Goal: Contribute content: Add original content to the website for others to see

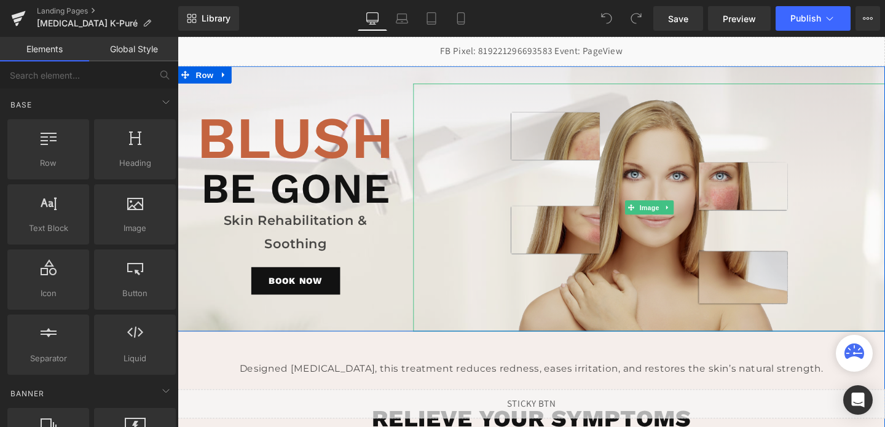
click at [648, 163] on img at bounding box center [674, 216] width 298 height 261
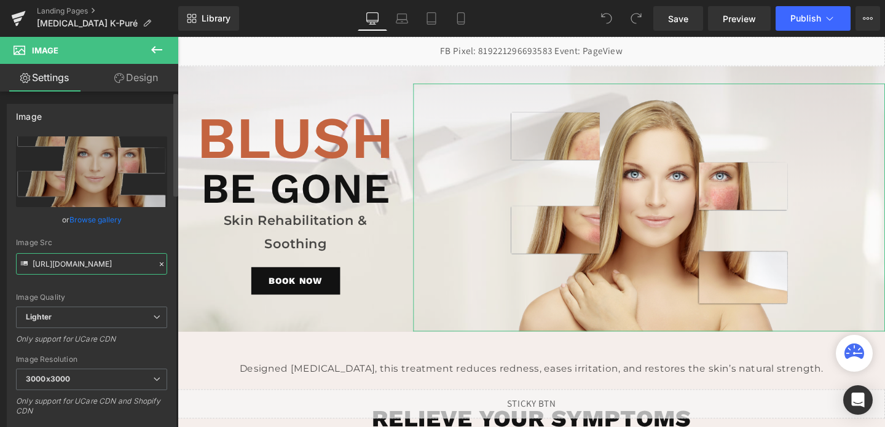
click at [83, 266] on input "https://ucarecdn.com/4a37fadc-a421-4a8d-9d13-867c8888c440/-/format/auto/-/previ…" at bounding box center [91, 264] width 151 height 22
paste input "cdn.shopify.com/s/files/1/0758/1601/0010/files/ROSACEA-COVER.png?v=1757441905"
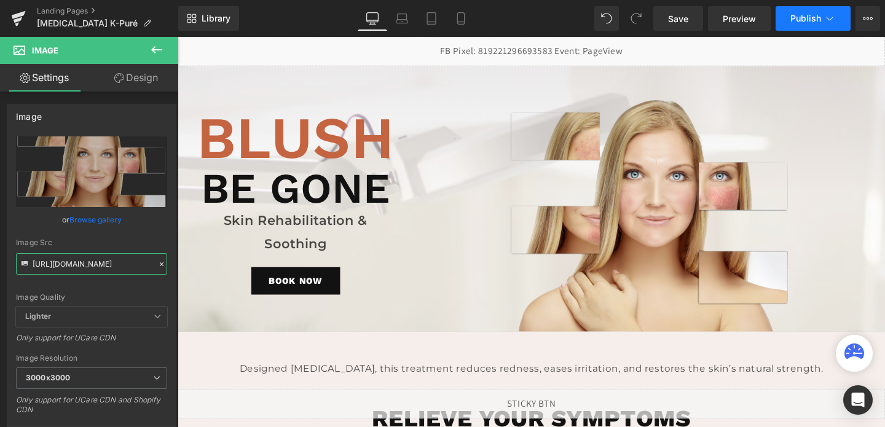
type input "https://cdn.shopify.com/s/files/1/0758/1601/0010/files/ROSACEA-COVER_3000x3000.…"
click at [815, 15] on span "Publish" at bounding box center [806, 19] width 31 height 10
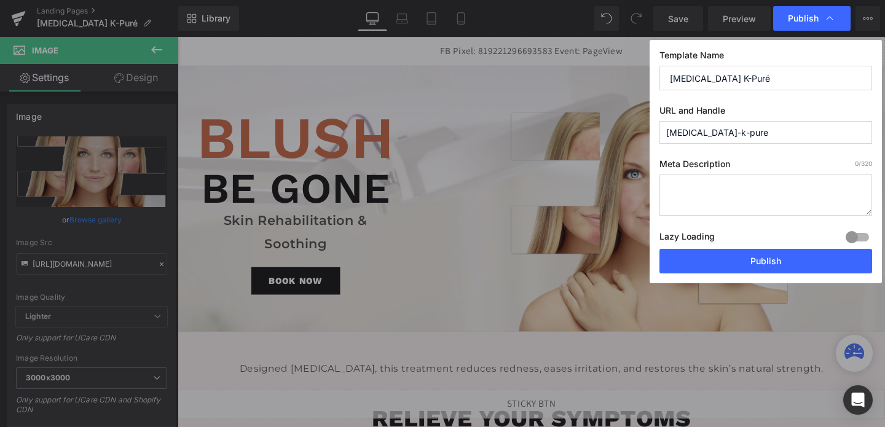
scroll to position [0, 0]
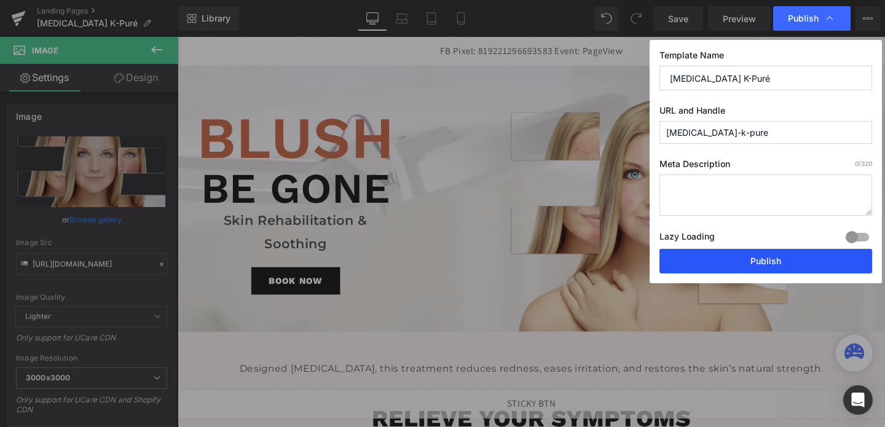
click at [714, 256] on button "Publish" at bounding box center [766, 261] width 213 height 25
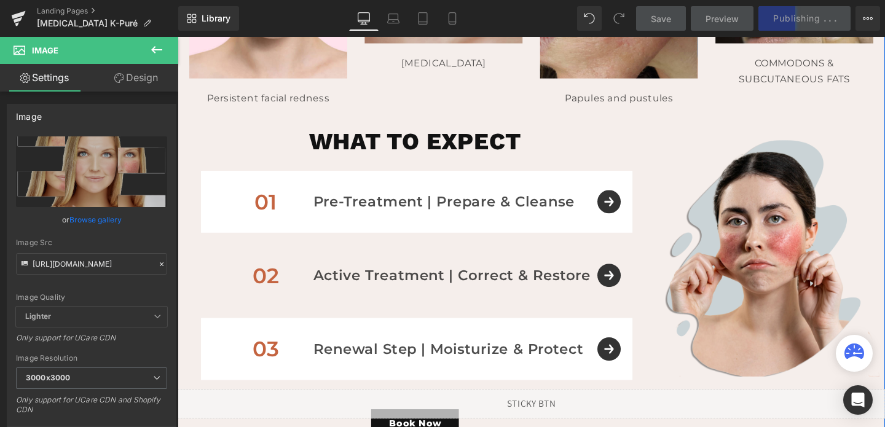
scroll to position [682, 0]
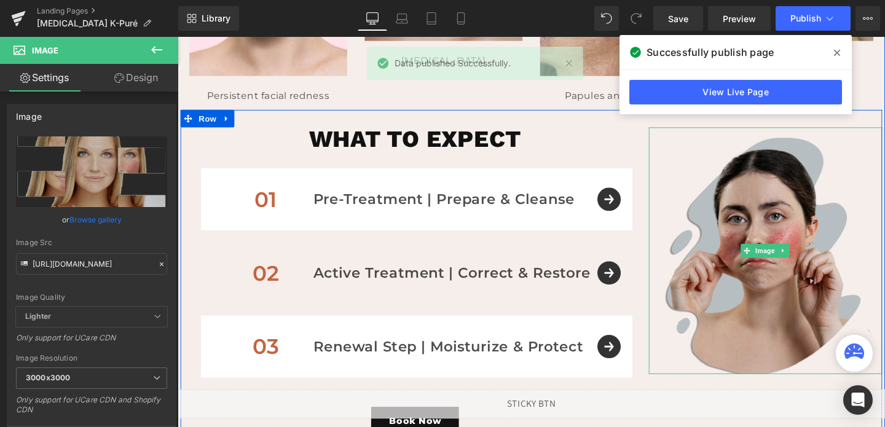
click at [768, 259] on img at bounding box center [795, 261] width 245 height 259
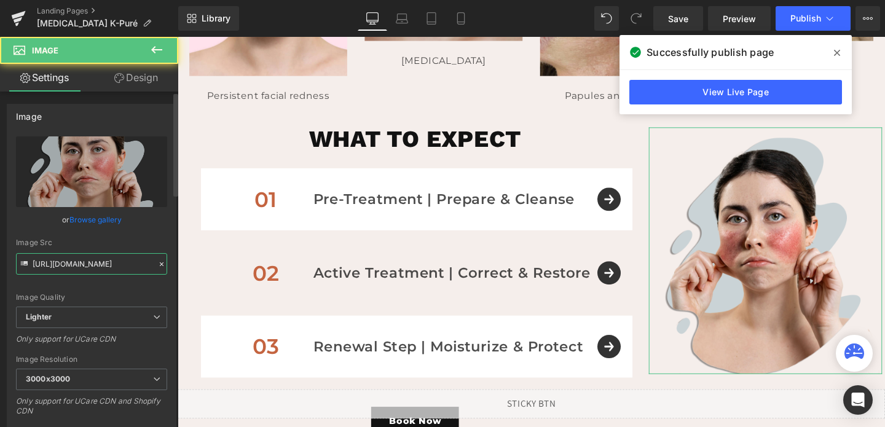
click at [106, 254] on input "https://ucarecdn.com/c2b02789-09f7-4984-9c72-a94147cc6205/-/format/auto/-/previ…" at bounding box center [91, 264] width 151 height 22
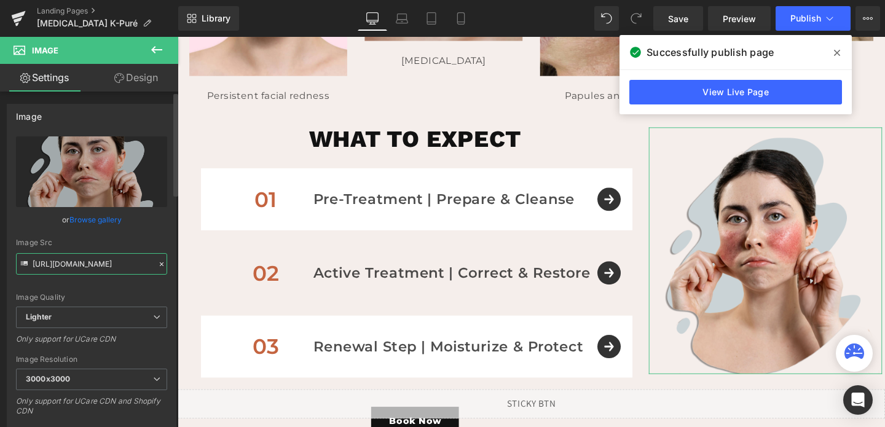
click at [106, 254] on input "https://ucarecdn.com/c2b02789-09f7-4984-9c72-a94147cc6205/-/format/auto/-/previ…" at bounding box center [91, 264] width 151 height 22
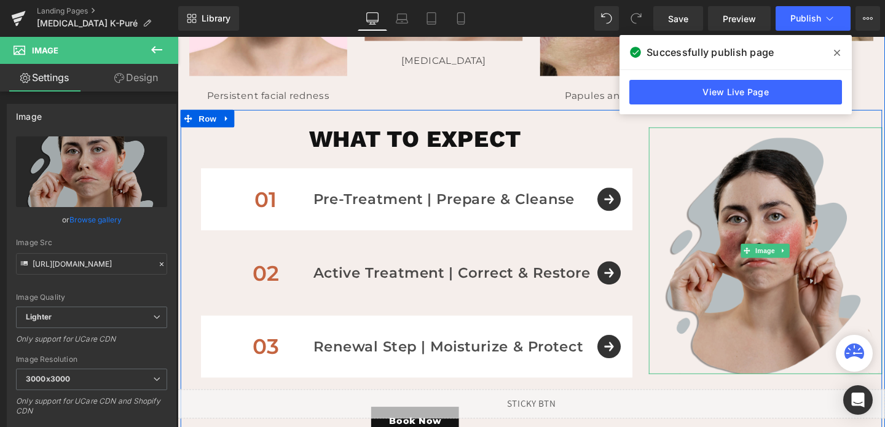
click at [820, 247] on img at bounding box center [795, 261] width 245 height 259
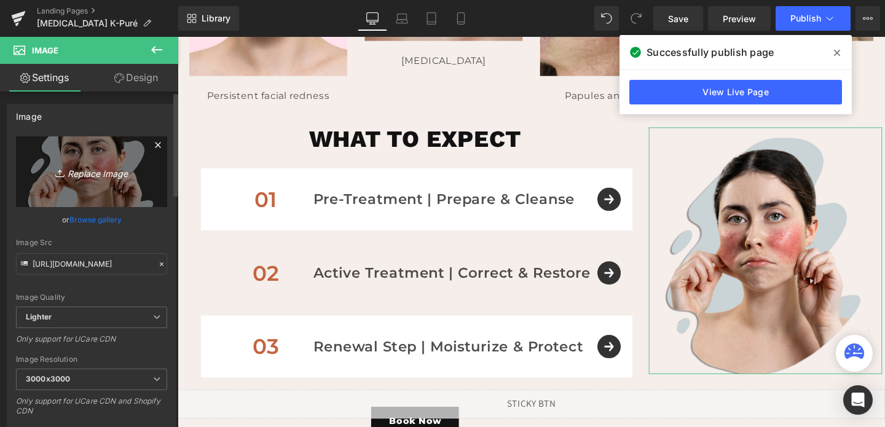
click at [116, 166] on icon "Replace Image" at bounding box center [91, 171] width 98 height 15
type input "C:\fakepath\rosacea-MODEL.png"
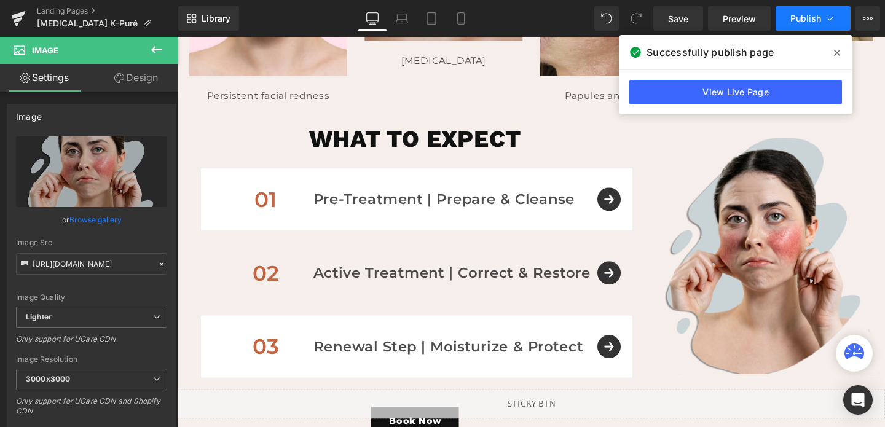
click at [791, 17] on span "Publish" at bounding box center [806, 19] width 31 height 10
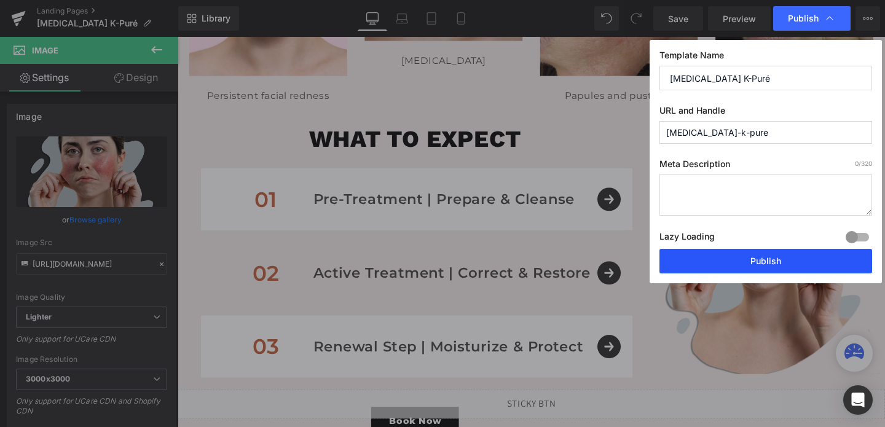
click at [730, 261] on button "Publish" at bounding box center [766, 261] width 213 height 25
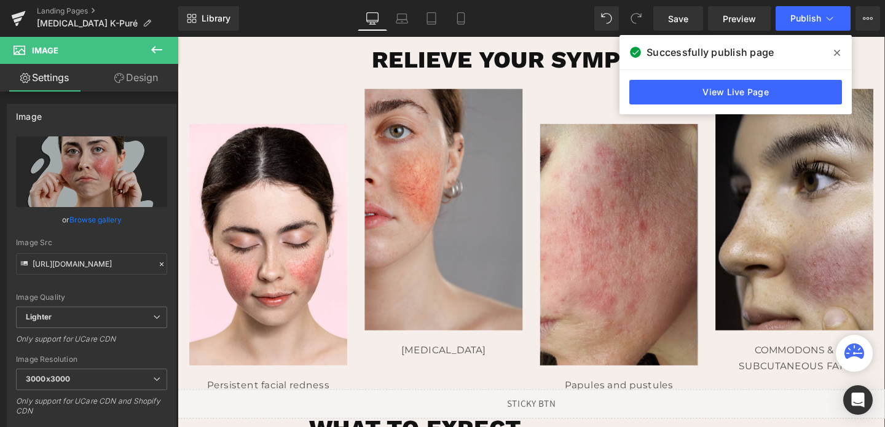
scroll to position [385, 0]
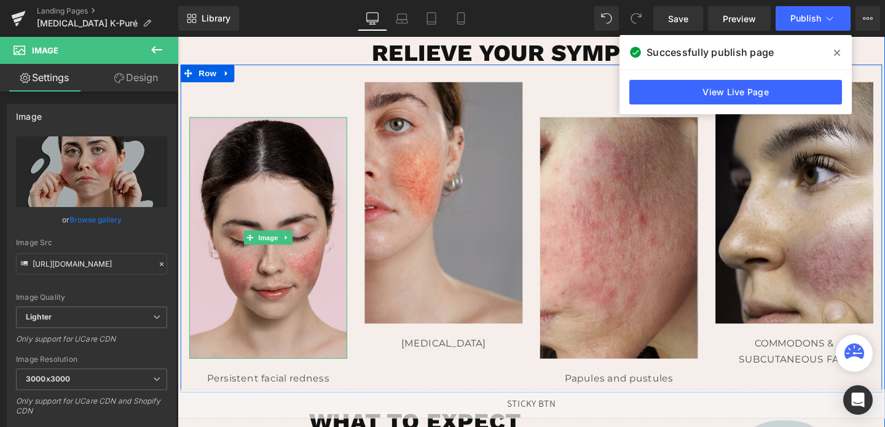
click at [288, 180] on img at bounding box center [273, 247] width 166 height 253
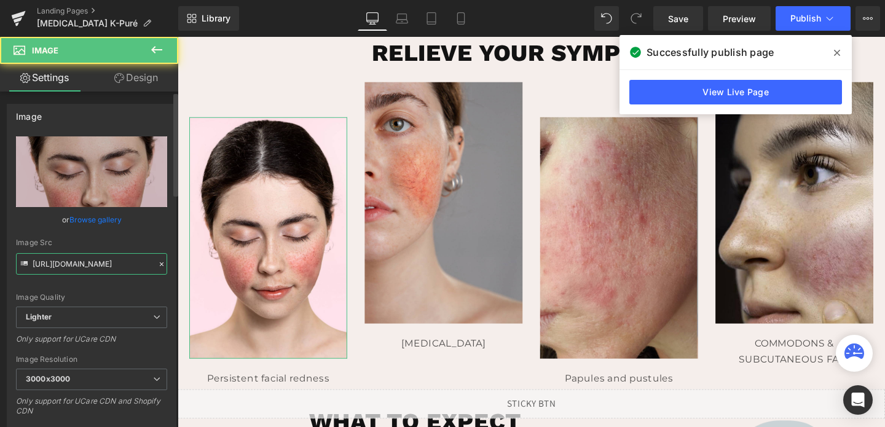
click at [66, 266] on input "[URL][DOMAIN_NAME]" at bounding box center [91, 264] width 151 height 22
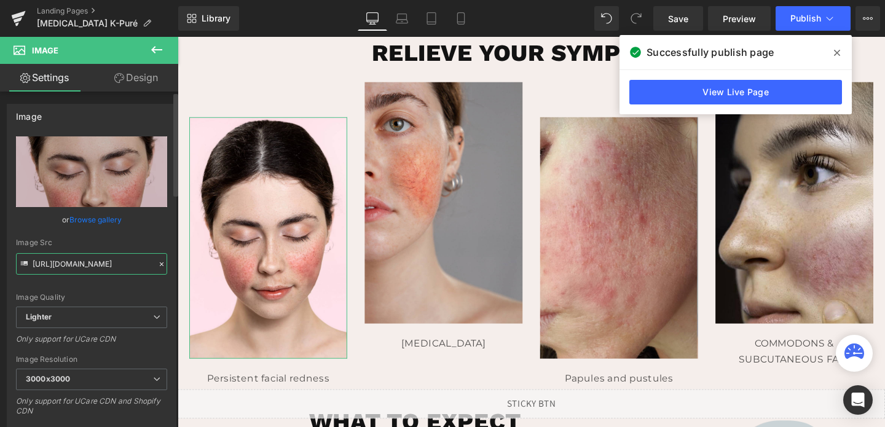
click at [66, 266] on input "[URL][DOMAIN_NAME]" at bounding box center [91, 264] width 151 height 22
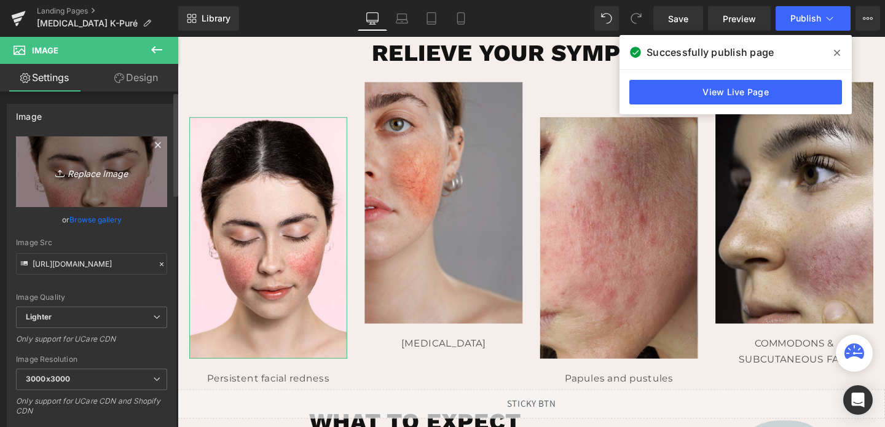
click at [111, 182] on link "Replace Image" at bounding box center [91, 172] width 151 height 71
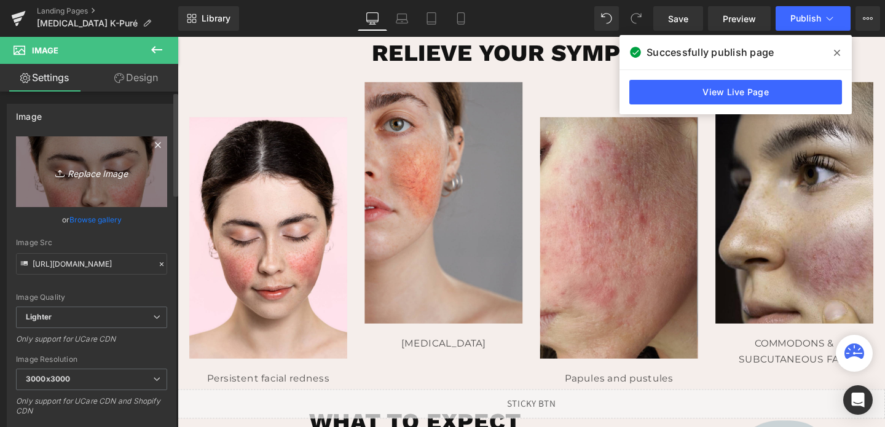
type input "C:\fakepath\redness.png"
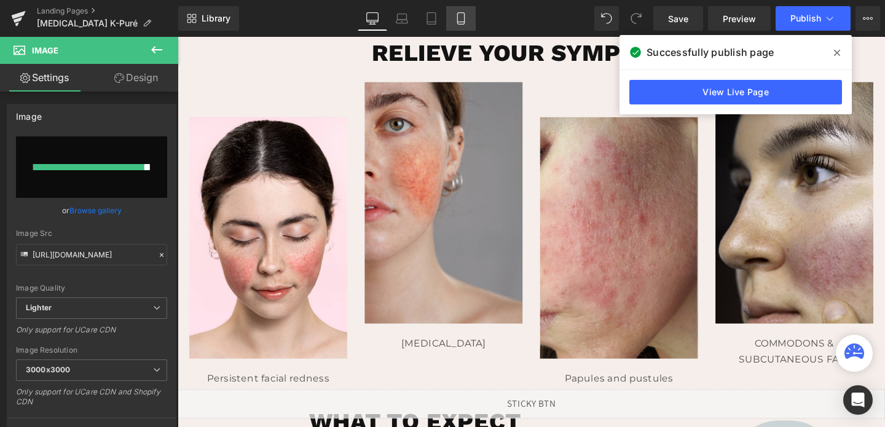
click at [461, 14] on icon at bounding box center [461, 18] width 12 height 12
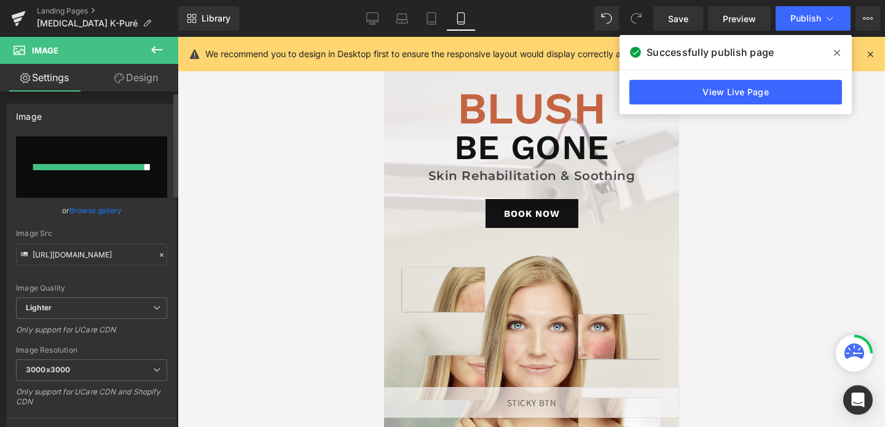
click at [71, 184] on input "file" at bounding box center [91, 167] width 151 height 61
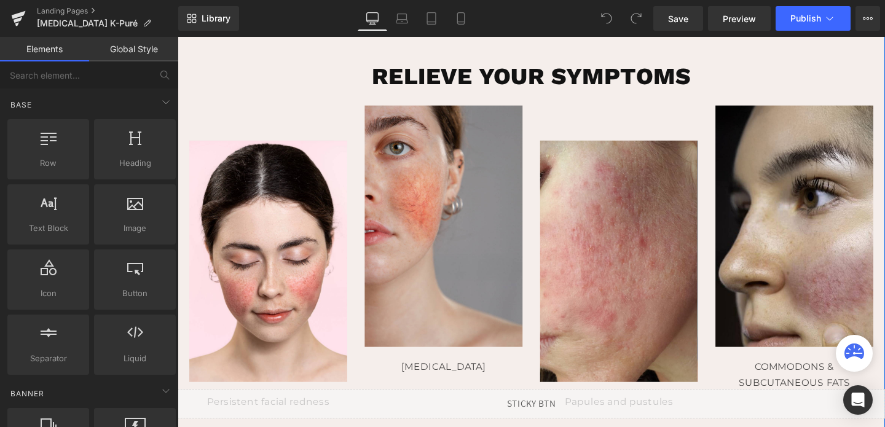
scroll to position [448, 0]
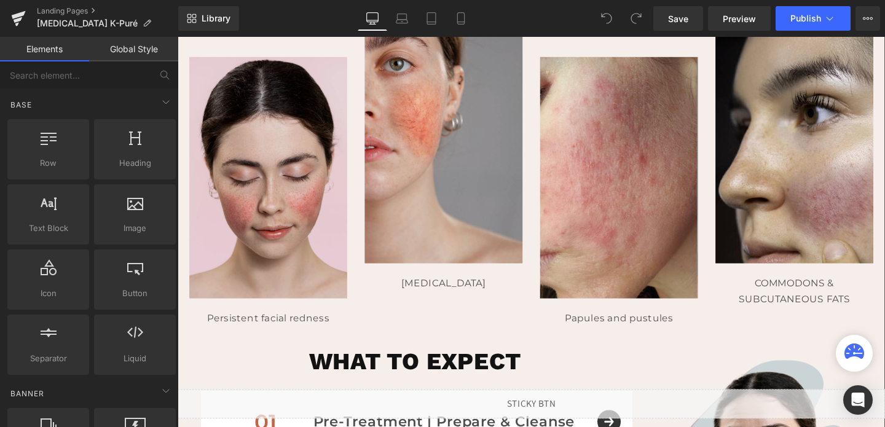
click at [282, 275] on img at bounding box center [273, 184] width 166 height 253
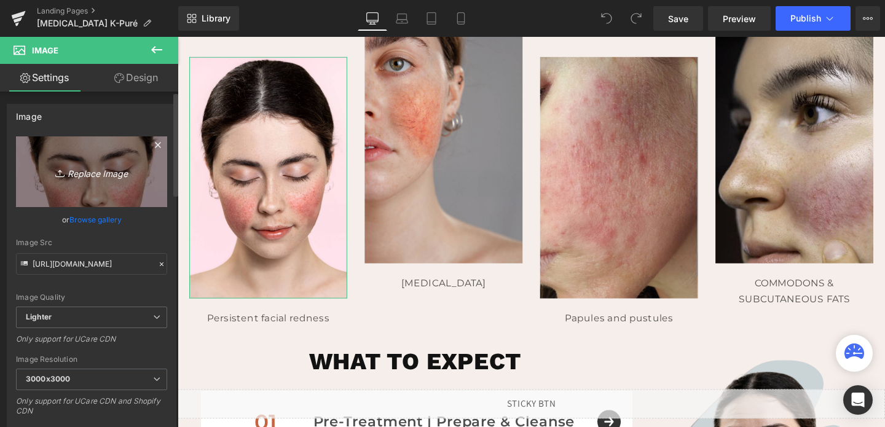
click at [67, 180] on link "Replace Image" at bounding box center [91, 172] width 151 height 71
type input "C:\fakepath\redness.png"
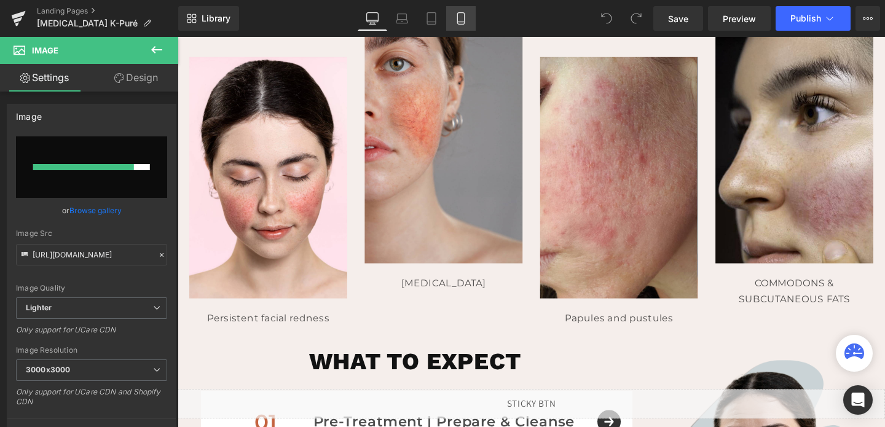
click at [461, 29] on link "Mobile" at bounding box center [461, 18] width 30 height 25
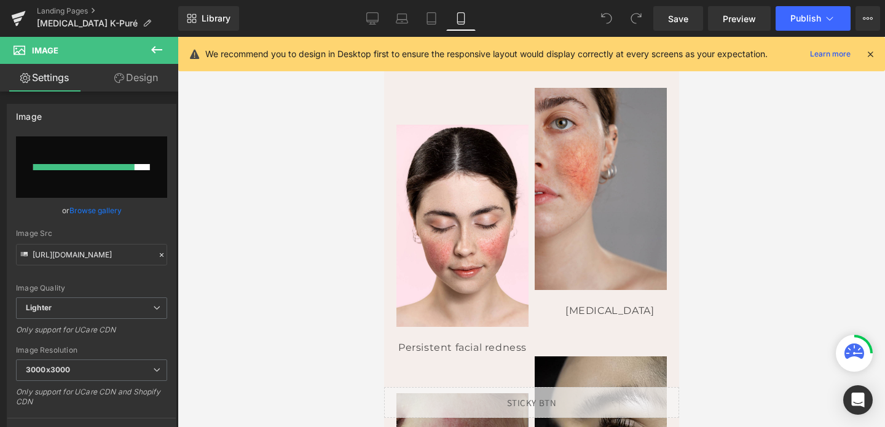
scroll to position [520, 0]
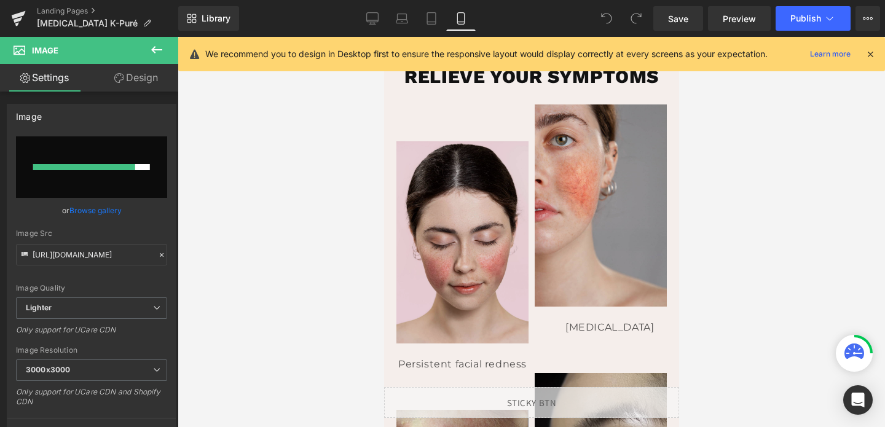
click at [444, 227] on img at bounding box center [462, 242] width 132 height 202
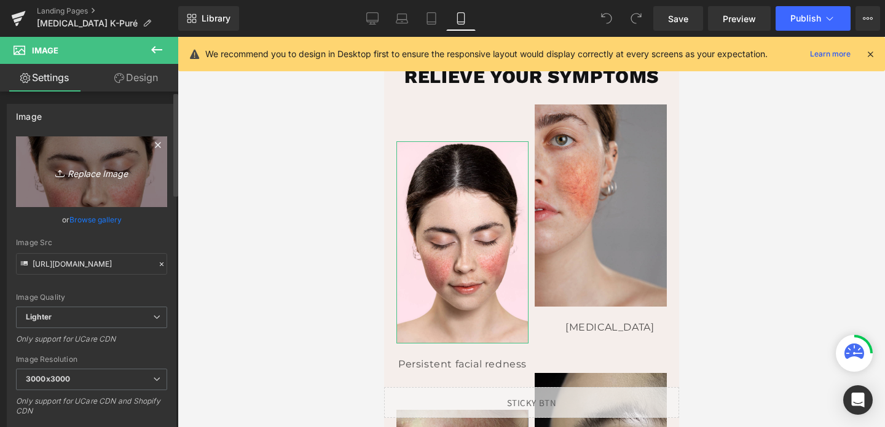
click at [95, 176] on icon "Replace Image" at bounding box center [91, 171] width 98 height 15
type input "C:\fakepath\redness.png"
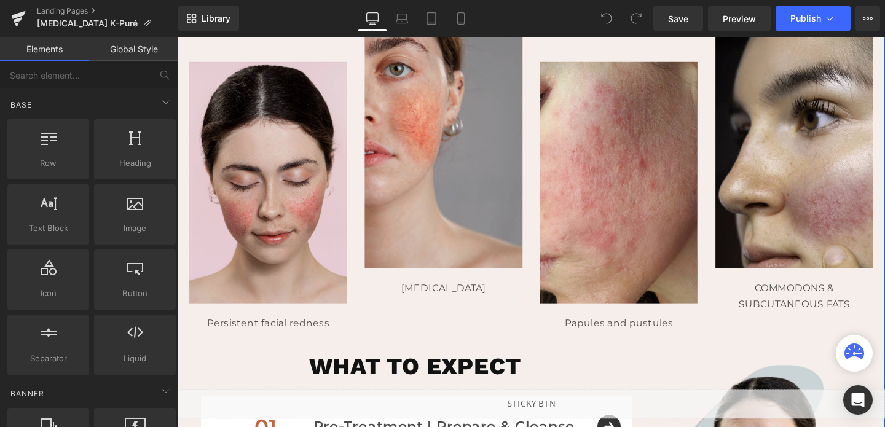
scroll to position [454, 0]
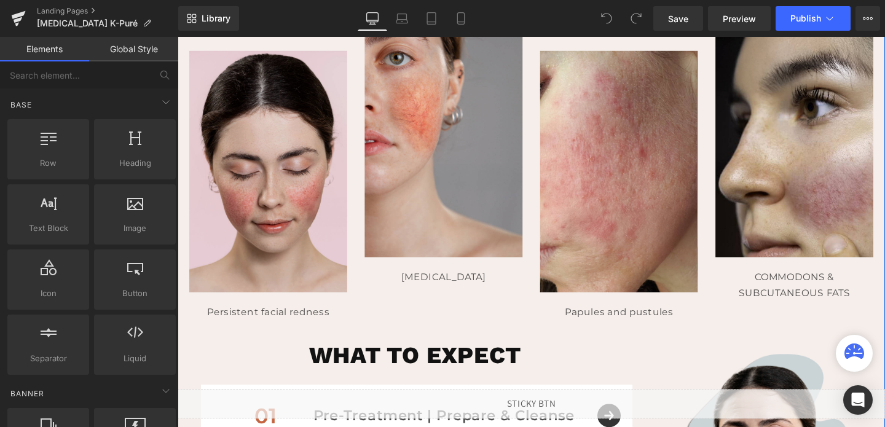
click at [290, 261] on img at bounding box center [273, 178] width 166 height 253
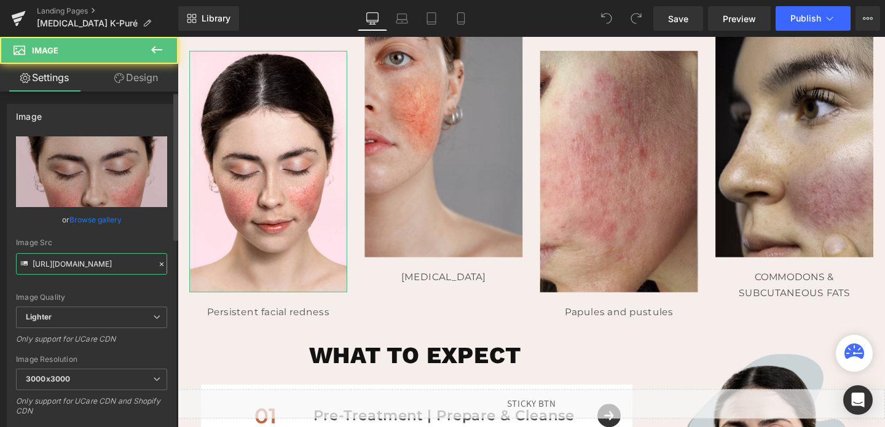
click at [104, 264] on input "[URL][DOMAIN_NAME]" at bounding box center [91, 264] width 151 height 22
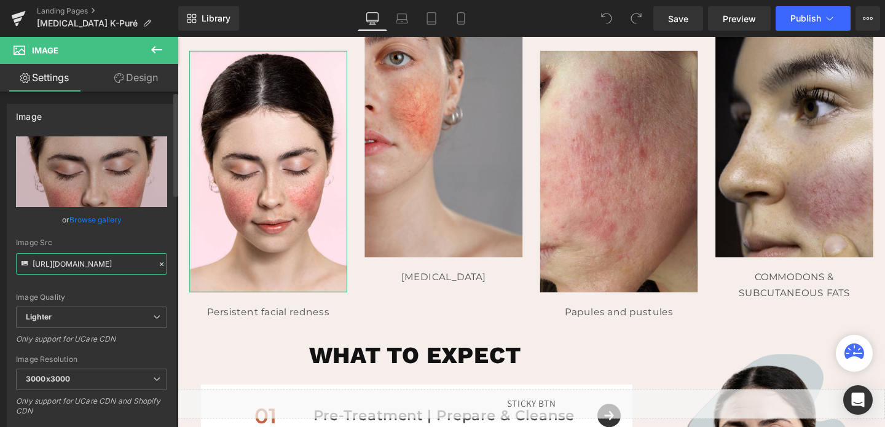
click at [104, 264] on input "[URL][DOMAIN_NAME]" at bounding box center [91, 264] width 151 height 22
paste input "cdn.shopify.com/s/files/1/0758/1601/0010/files/redness.png?v=1757443589"
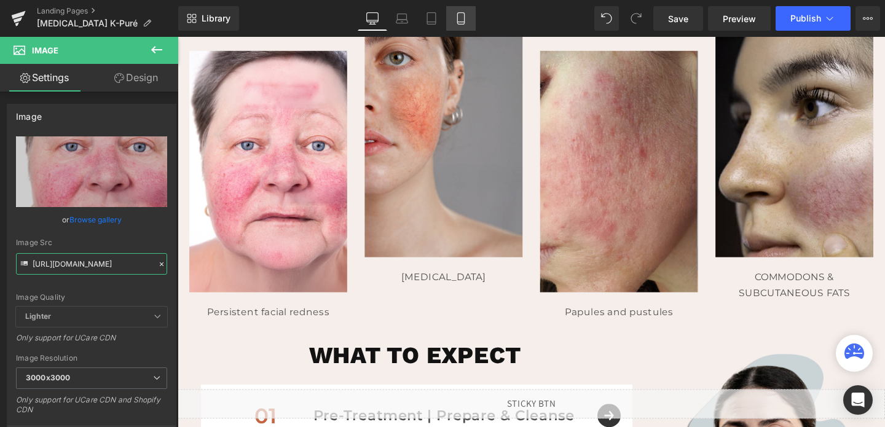
type input "https://cdn.shopify.com/s/files/1/0758/1601/0010/files/redness_3000x3000.png?v=…"
click at [461, 17] on icon at bounding box center [461, 18] width 12 height 12
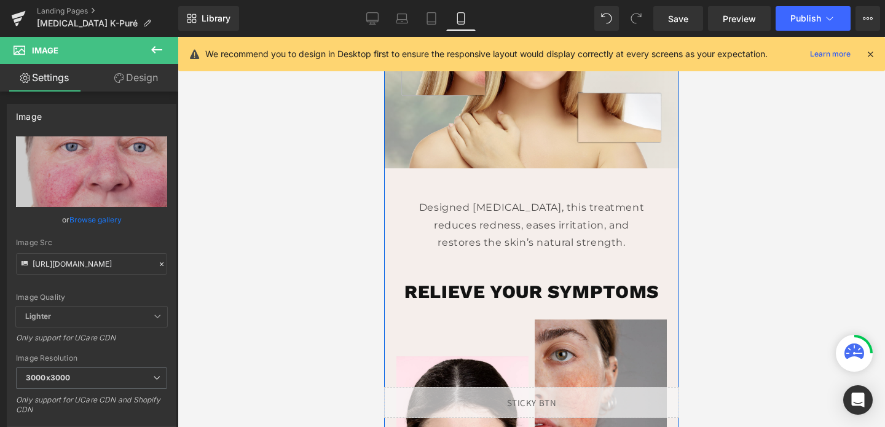
scroll to position [396, 0]
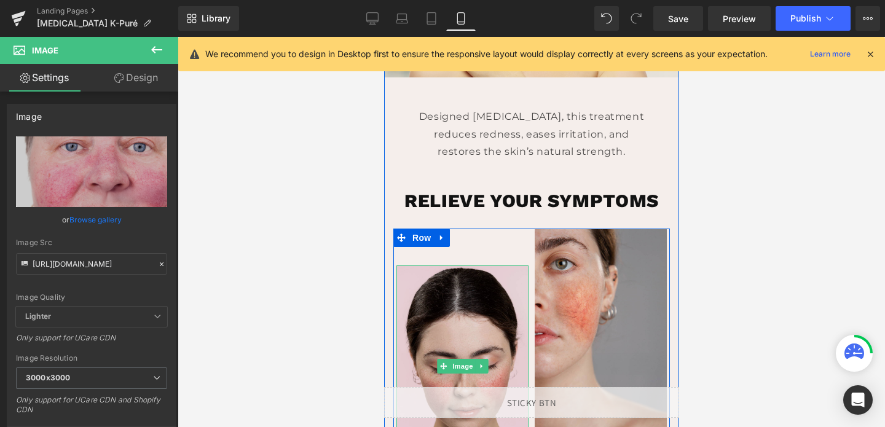
click at [445, 275] on img at bounding box center [462, 367] width 132 height 202
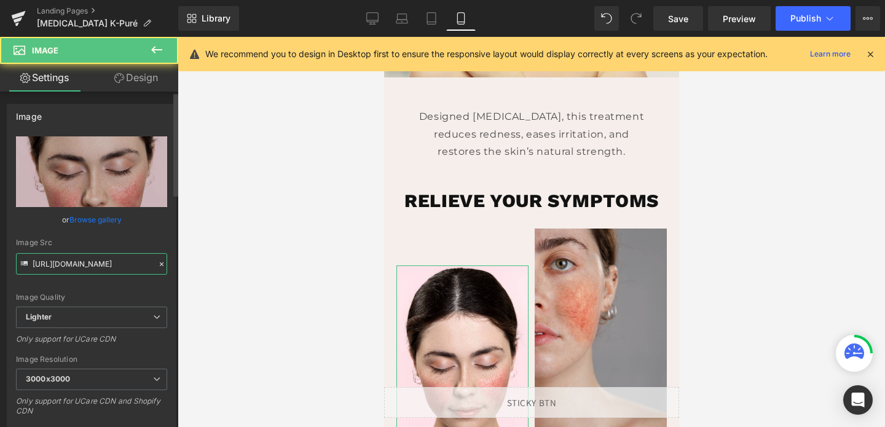
click at [92, 266] on input "[URL][DOMAIN_NAME]" at bounding box center [91, 264] width 151 height 22
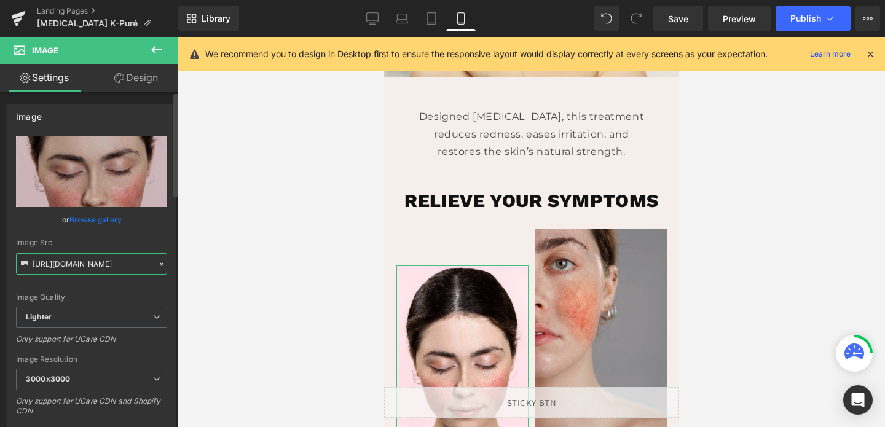
click at [92, 266] on input "[URL][DOMAIN_NAME]" at bounding box center [91, 264] width 151 height 22
paste input "cdn.shopify.com/s/files/1/0758/1601/0010/files/redness.png?v=1757443589"
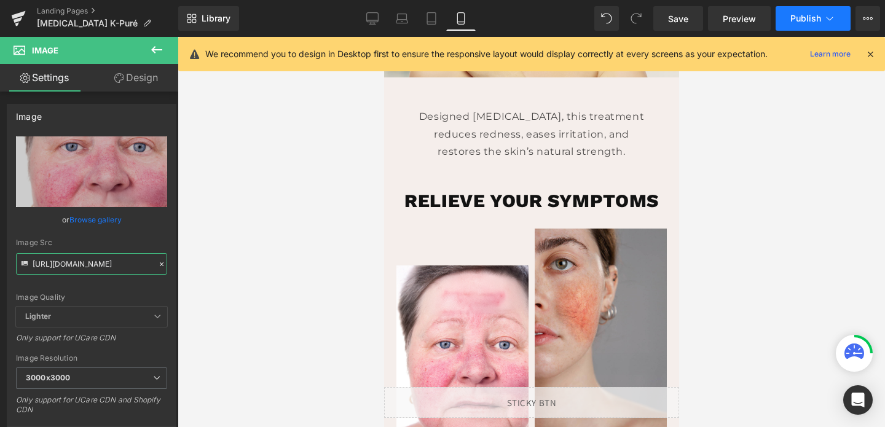
type input "https://cdn.shopify.com/s/files/1/0758/1601/0010/files/redness_3000x3000.png?v=…"
click at [786, 26] on button "Publish" at bounding box center [813, 18] width 75 height 25
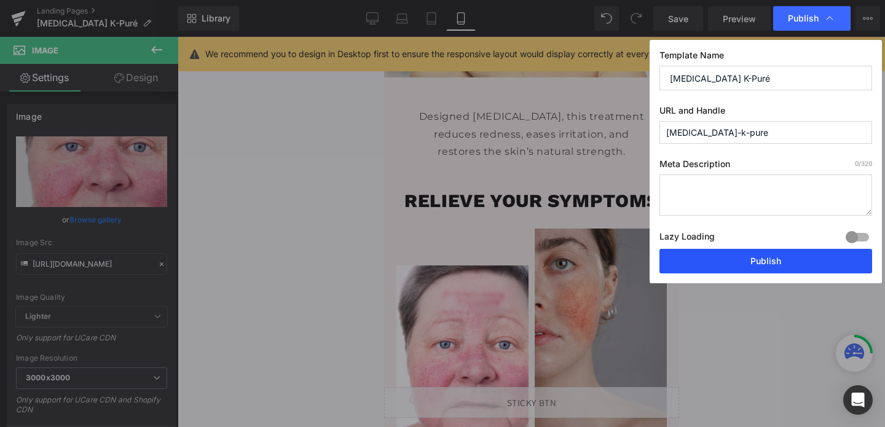
click at [725, 257] on button "Publish" at bounding box center [766, 261] width 213 height 25
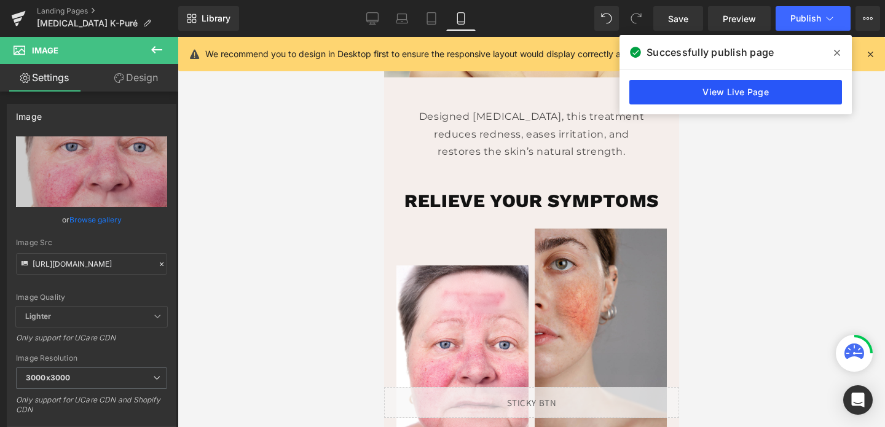
click at [794, 93] on link "View Live Page" at bounding box center [736, 92] width 213 height 25
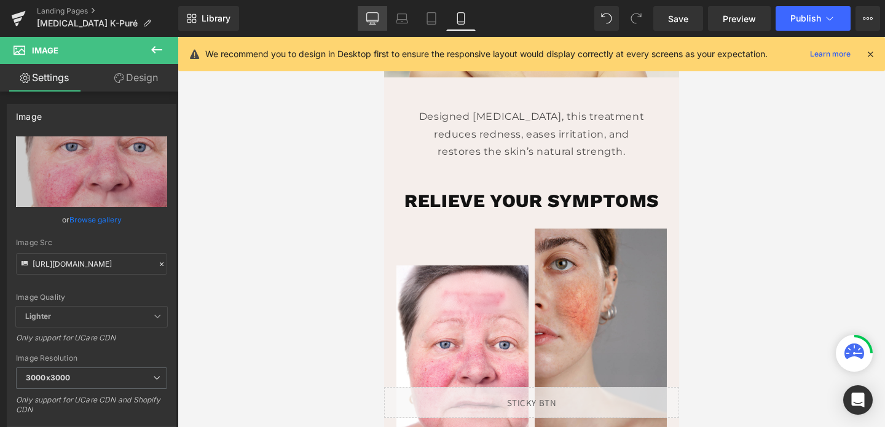
click at [374, 18] on icon at bounding box center [372, 18] width 12 height 12
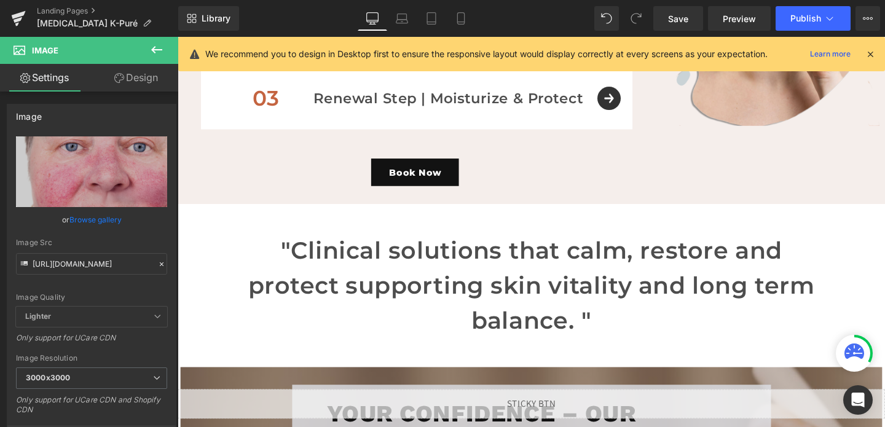
scroll to position [917, 0]
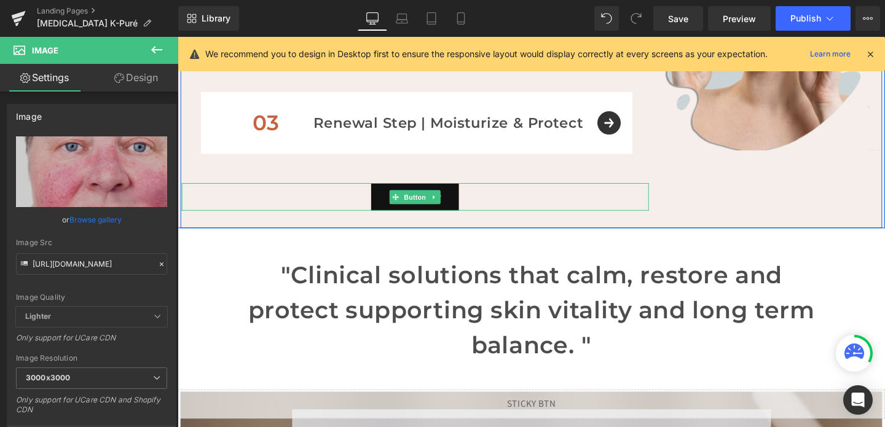
click at [429, 197] on link "Book Now" at bounding box center [427, 205] width 92 height 29
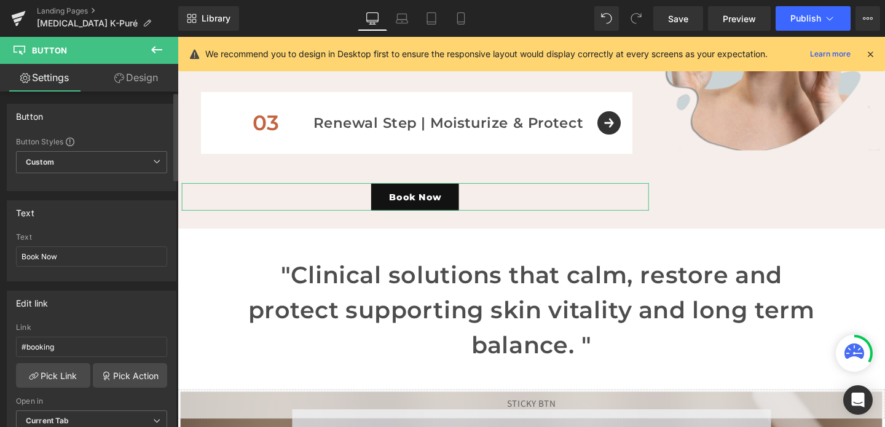
click at [99, 334] on div "Link #booking" at bounding box center [91, 343] width 151 height 40
click at [100, 343] on input "#booking" at bounding box center [91, 347] width 151 height 20
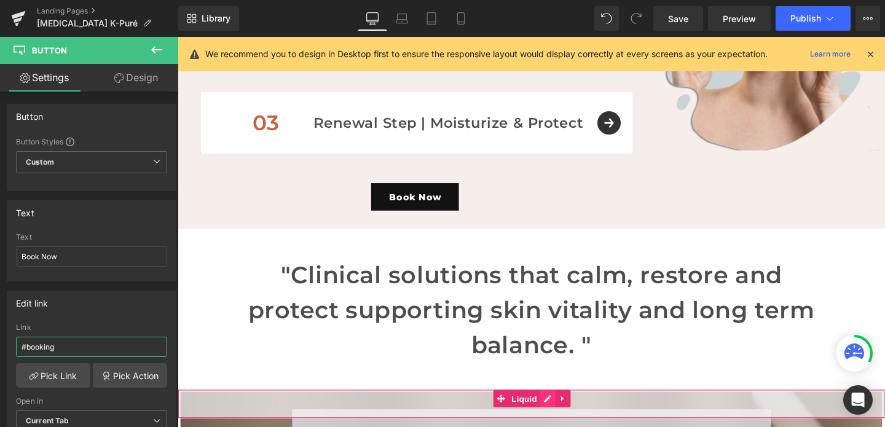
click at [564, 422] on div "Liquid" at bounding box center [550, 423] width 744 height 31
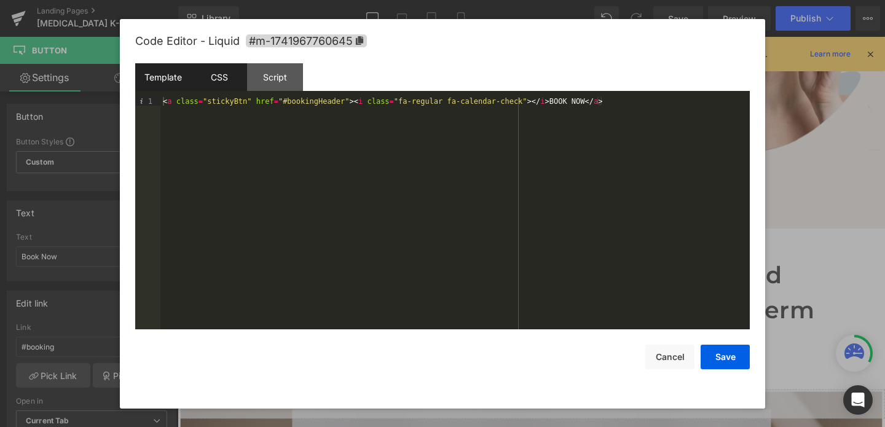
click at [220, 82] on div "CSS" at bounding box center [219, 77] width 56 height 28
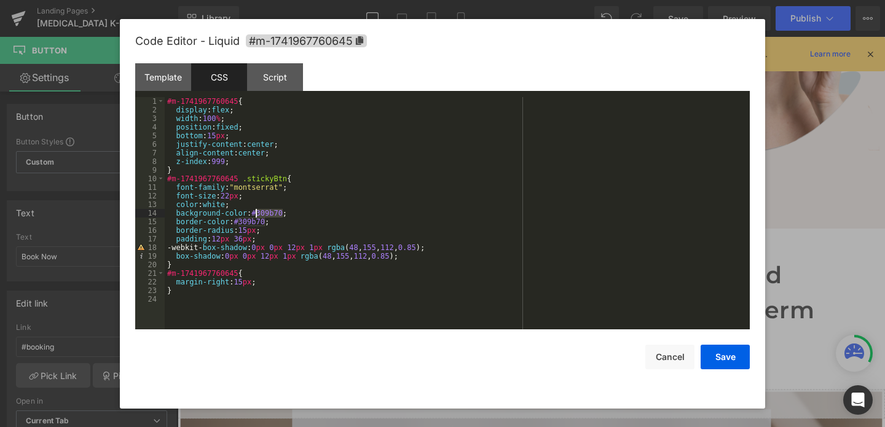
drag, startPoint x: 283, startPoint y: 215, endPoint x: 258, endPoint y: 215, distance: 25.2
click at [257, 215] on div "#m-1741967760645 { display : flex ; width : 100 % ; position : fixed ; bottom :…" at bounding box center [457, 222] width 585 height 250
drag, startPoint x: 266, startPoint y: 222, endPoint x: 239, endPoint y: 225, distance: 27.2
click at [239, 225] on div "#m-1741967760645 { display : flex ; width : 100 % ; position : fixed ; bottom :…" at bounding box center [457, 222] width 585 height 250
click at [367, 248] on div "#m-1741967760645 { display : flex ; width : 100 % ; position : fixed ; bottom :…" at bounding box center [457, 222] width 585 height 250
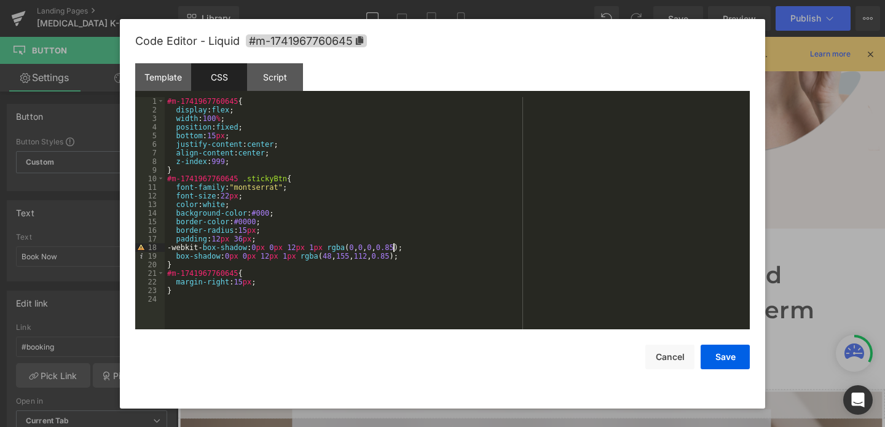
click at [336, 256] on div "#m-1741967760645 { display : flex ; width : 100 % ; position : fixed ; bottom :…" at bounding box center [457, 222] width 585 height 250
click at [245, 229] on div "#m-1741967760645 { display : flex ; width : 100 % ; position : fixed ; bottom :…" at bounding box center [457, 222] width 585 height 250
click at [728, 366] on button "Save" at bounding box center [725, 357] width 49 height 25
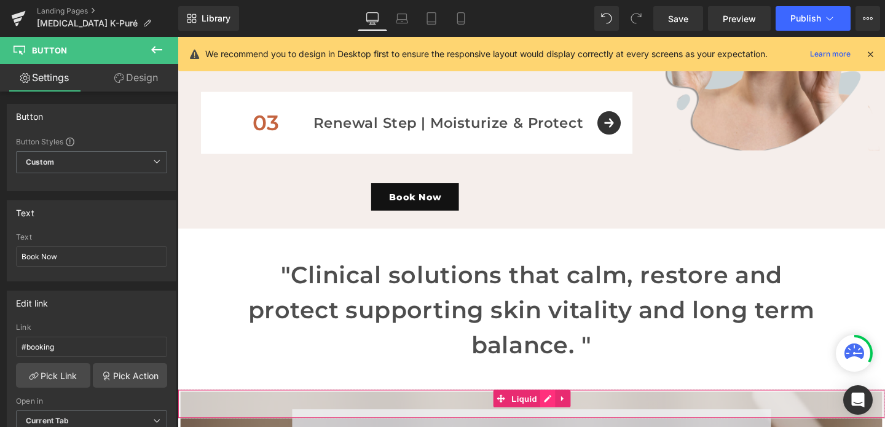
click at [566, 418] on div "Liquid" at bounding box center [550, 423] width 744 height 31
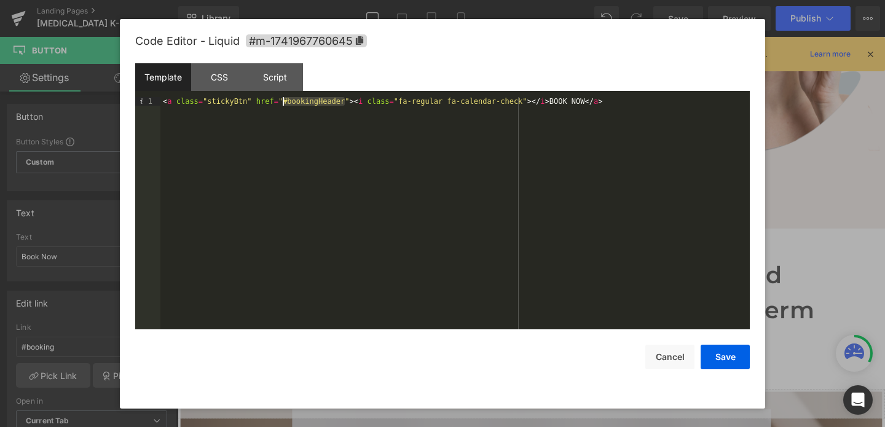
drag, startPoint x: 344, startPoint y: 101, endPoint x: 283, endPoint y: 103, distance: 61.5
click at [283, 103] on div "< a class = "stickyBtn" href = "#bookingHeader" > < i class = "fa-regular fa-ca…" at bounding box center [455, 222] width 590 height 250
click at [737, 357] on button "Save" at bounding box center [725, 357] width 49 height 25
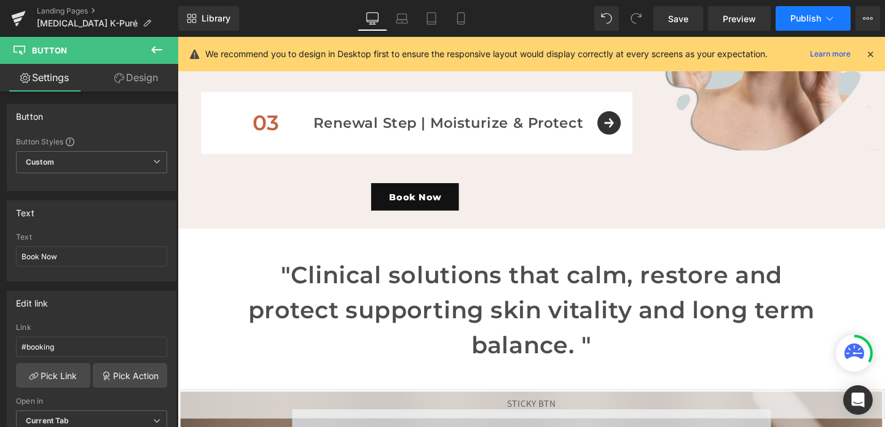
click at [798, 8] on button "Publish" at bounding box center [813, 18] width 75 height 25
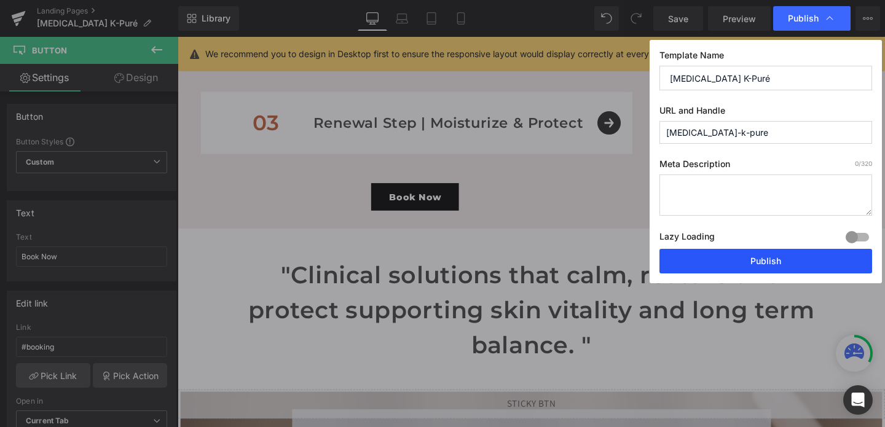
click at [726, 264] on button "Publish" at bounding box center [766, 261] width 213 height 25
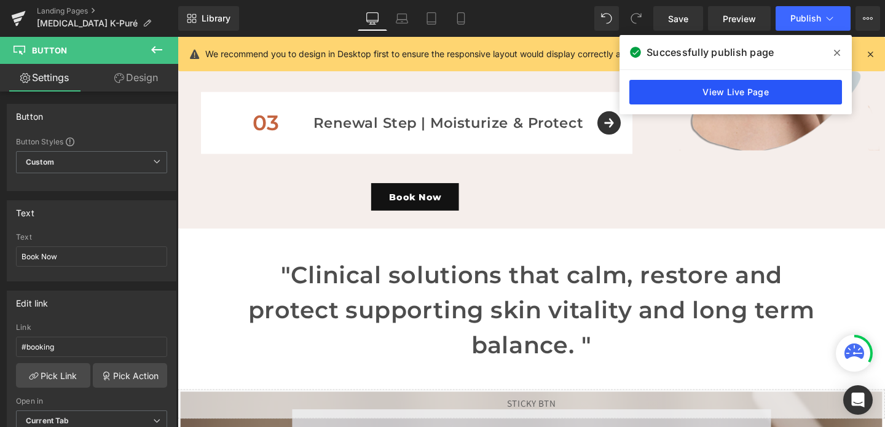
click at [649, 101] on link "View Live Page" at bounding box center [736, 92] width 213 height 25
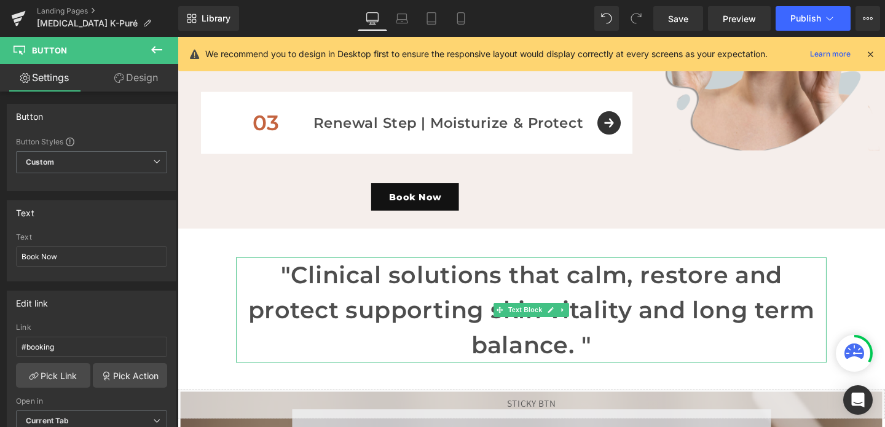
scroll to position [778, 0]
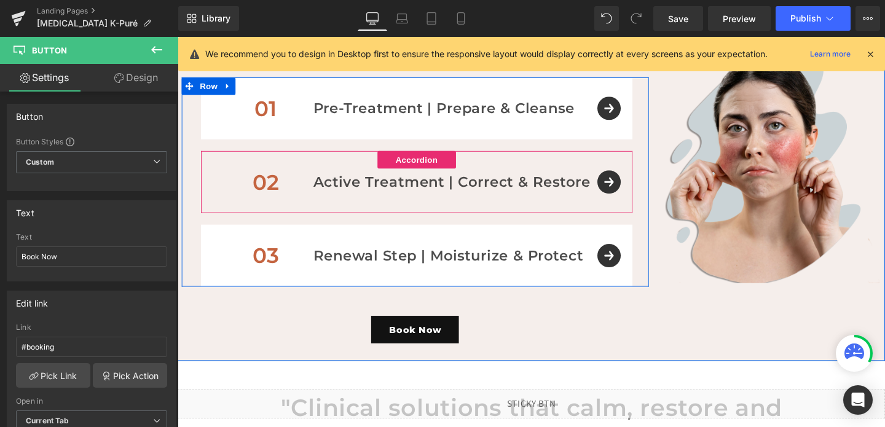
click at [639, 197] on div "02 Text Block Active Treatment | Correct & Restore Text Block Row" at bounding box center [429, 189] width 454 height 65
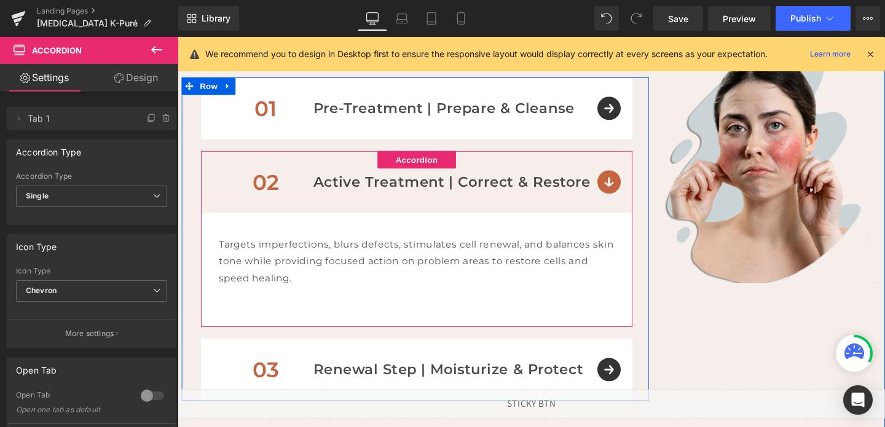
click at [545, 234] on article "Targets imperfections, blurs defects, stimulates cell renewal, and balances ski…" at bounding box center [429, 282] width 454 height 120
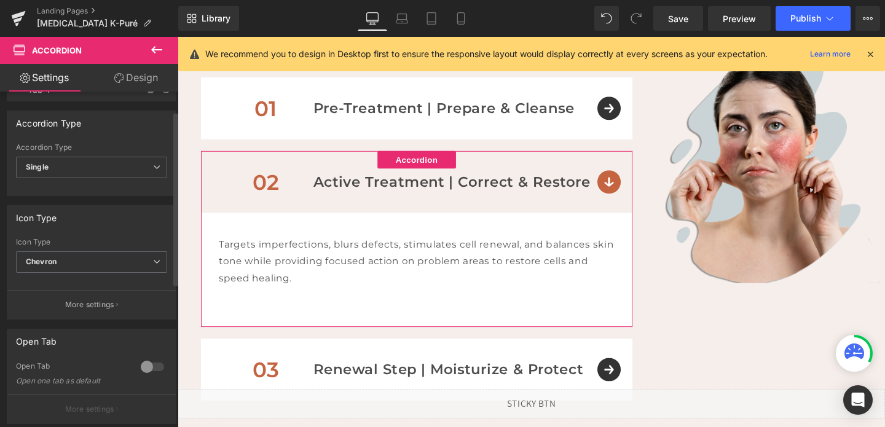
scroll to position [38, 0]
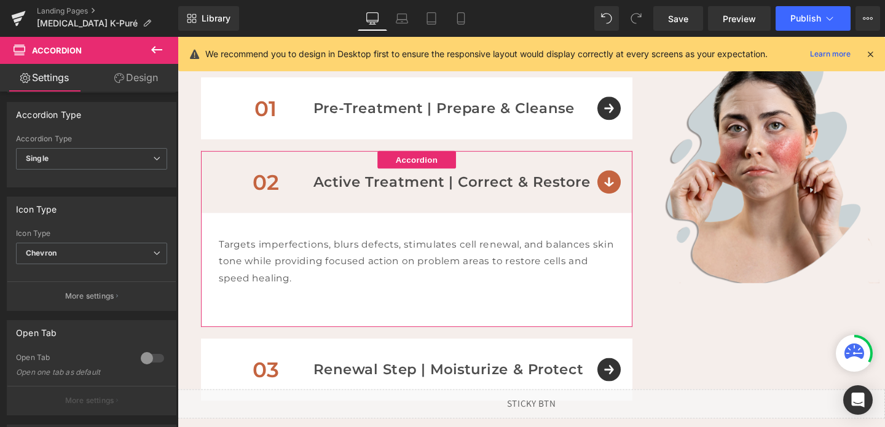
click at [123, 79] on link "Design" at bounding box center [136, 78] width 89 height 28
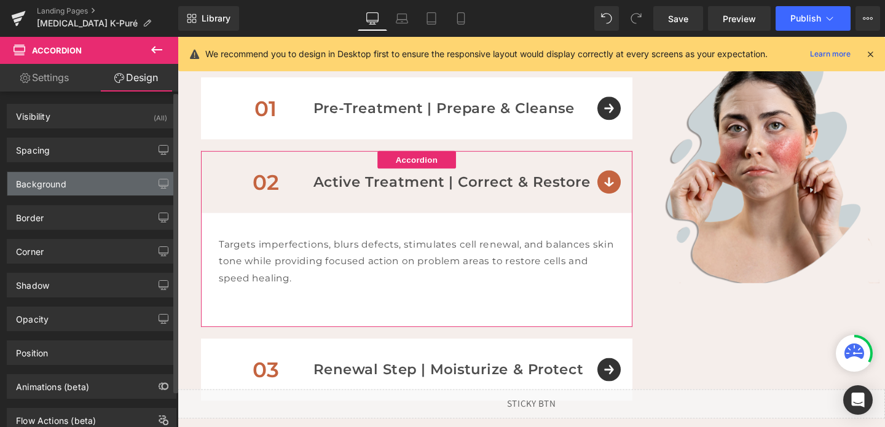
click at [53, 175] on div "Background" at bounding box center [41, 180] width 50 height 17
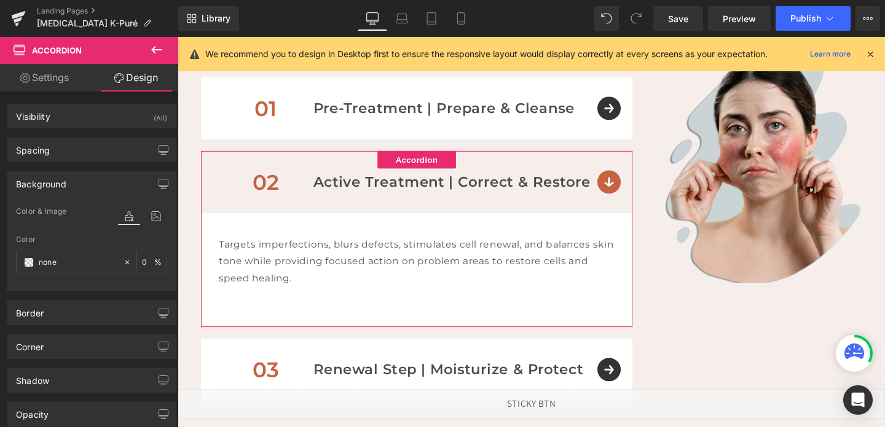
click at [33, 90] on link "Settings" at bounding box center [44, 78] width 89 height 28
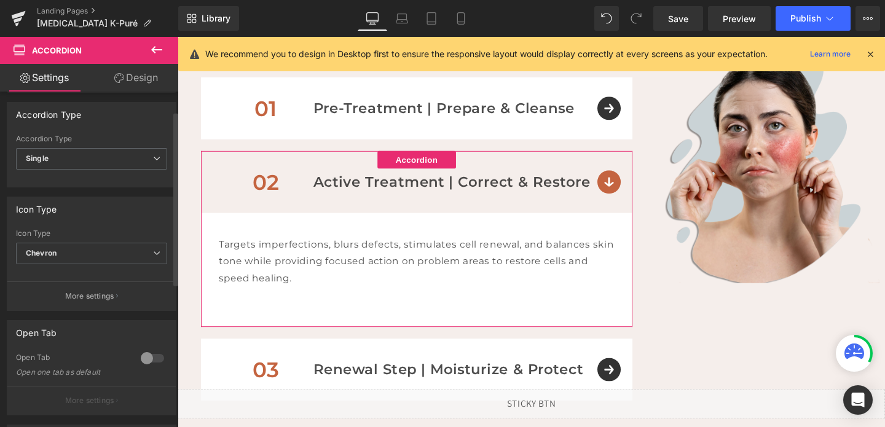
scroll to position [0, 0]
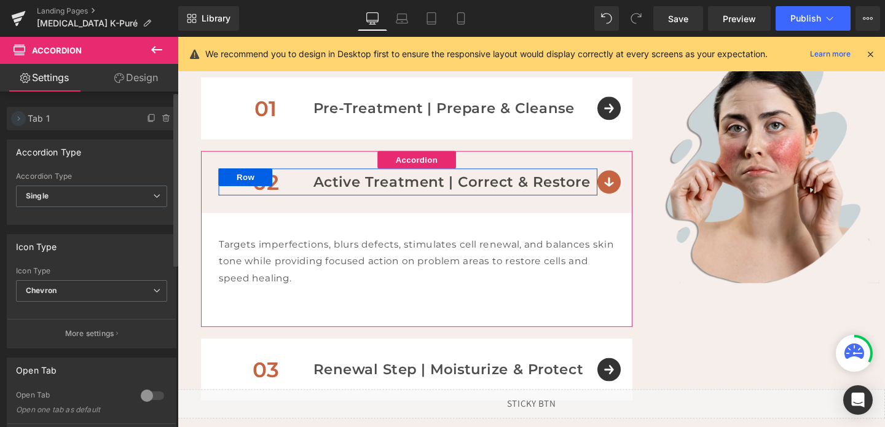
click at [17, 113] on span at bounding box center [18, 118] width 15 height 15
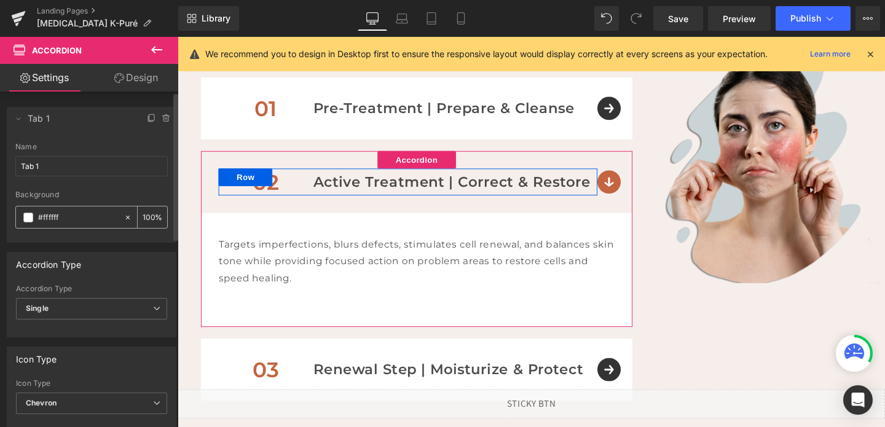
click at [49, 219] on input "#ffffff" at bounding box center [78, 218] width 80 height 14
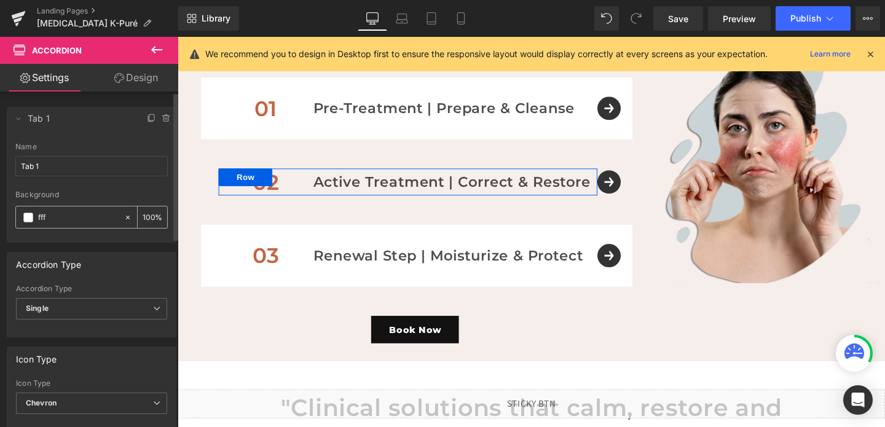
type input "fff"
click at [146, 217] on input "100" at bounding box center [149, 217] width 12 height 14
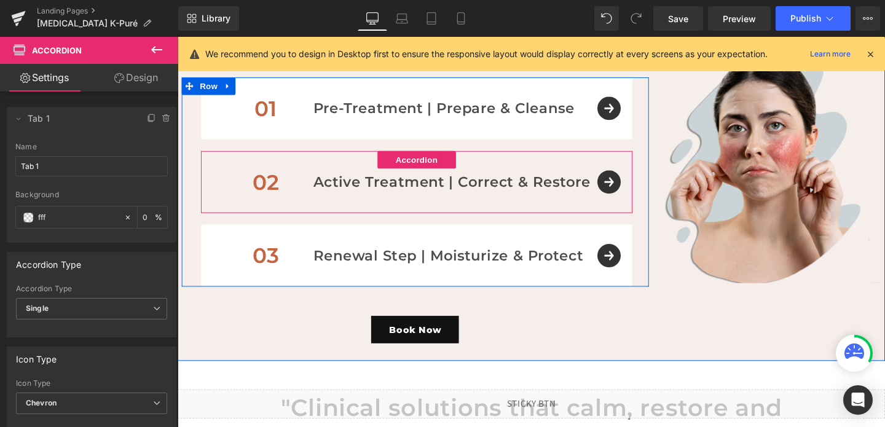
type input "0"
click at [635, 190] on div "02 Text Block Active Treatment | Correct & Restore Text Block Row" at bounding box center [429, 189] width 454 height 65
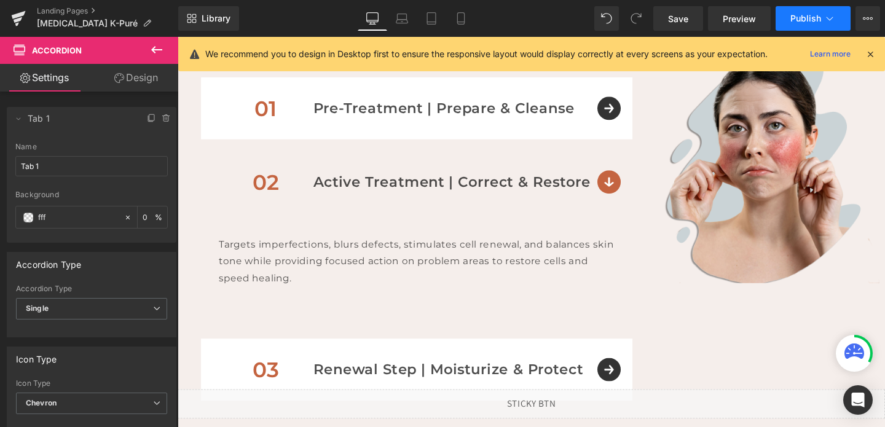
click at [812, 24] on button "Publish" at bounding box center [813, 18] width 75 height 25
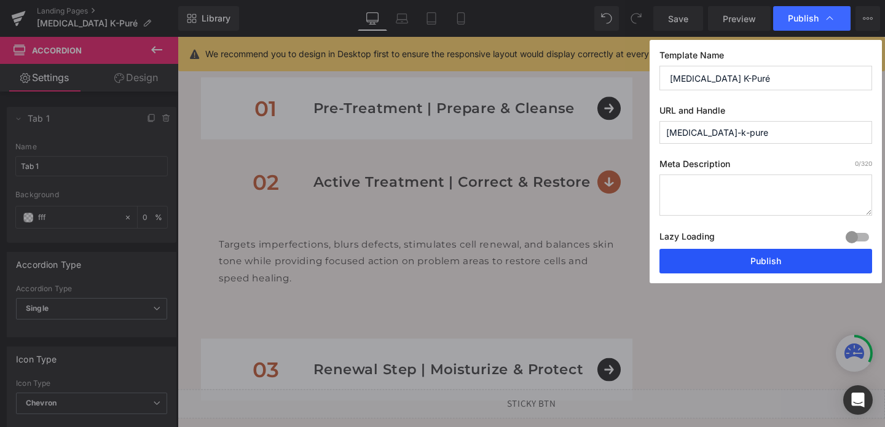
click at [706, 254] on button "Publish" at bounding box center [766, 261] width 213 height 25
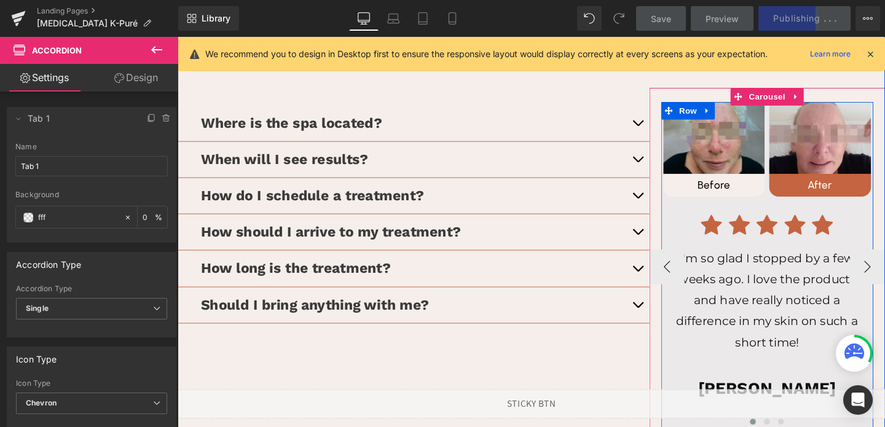
scroll to position [2155, 0]
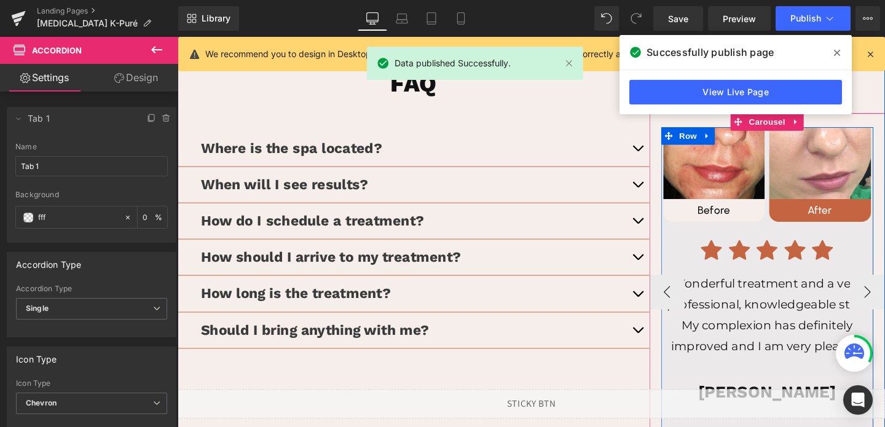
scroll to position [2083, 0]
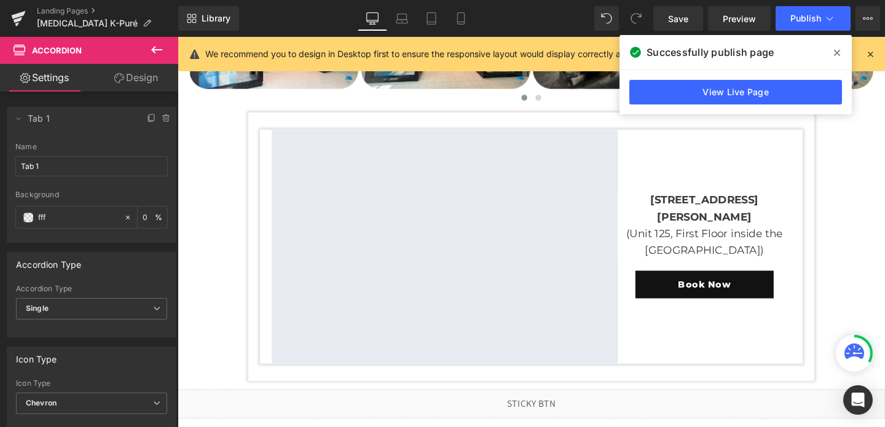
scroll to position [2700, 0]
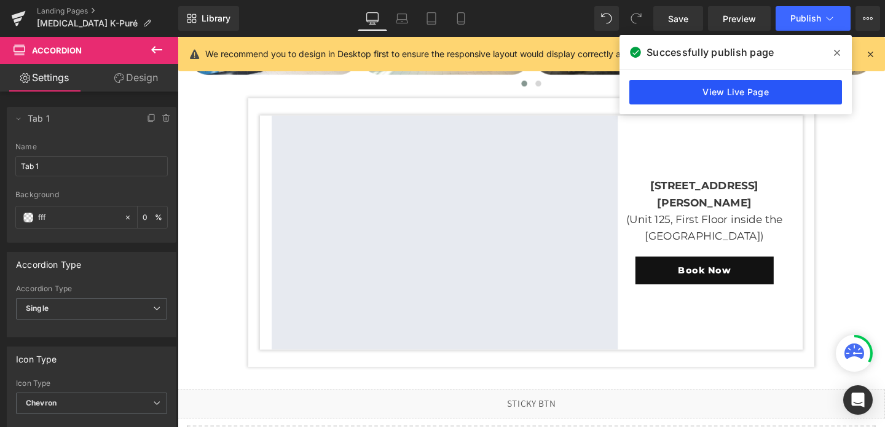
click at [770, 87] on link "View Live Page" at bounding box center [736, 92] width 213 height 25
